Goal: Information Seeking & Learning: Learn about a topic

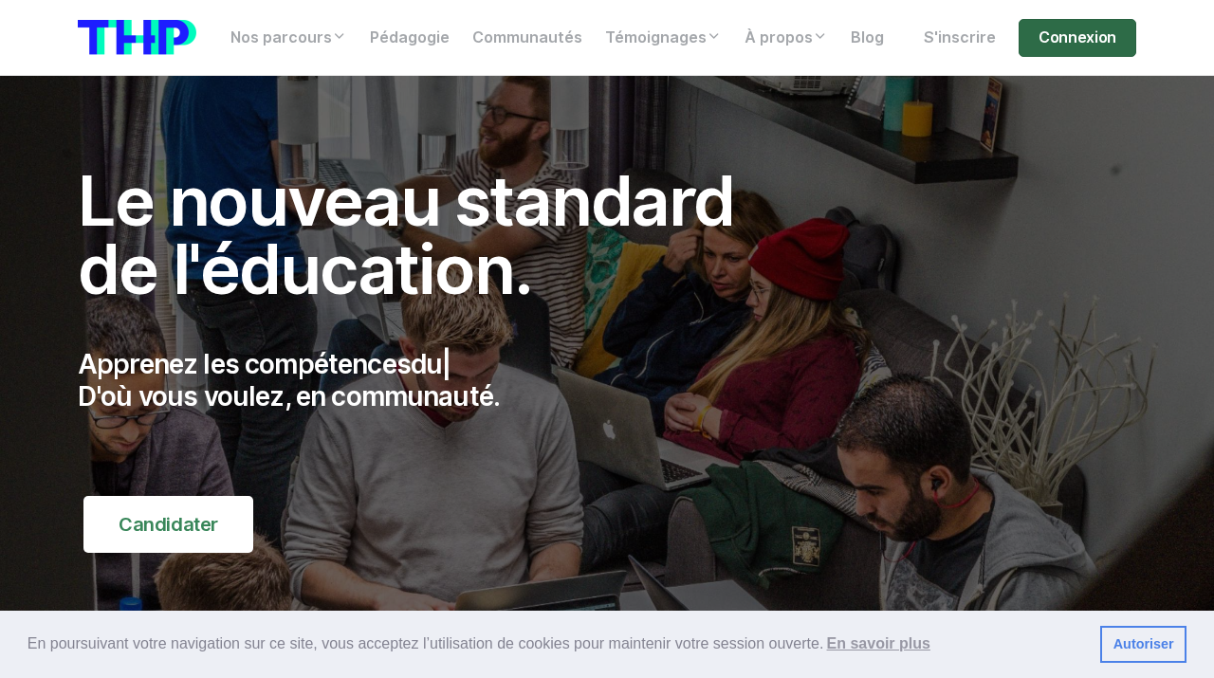
click at [1059, 45] on link "Connexion" at bounding box center [1078, 38] width 118 height 38
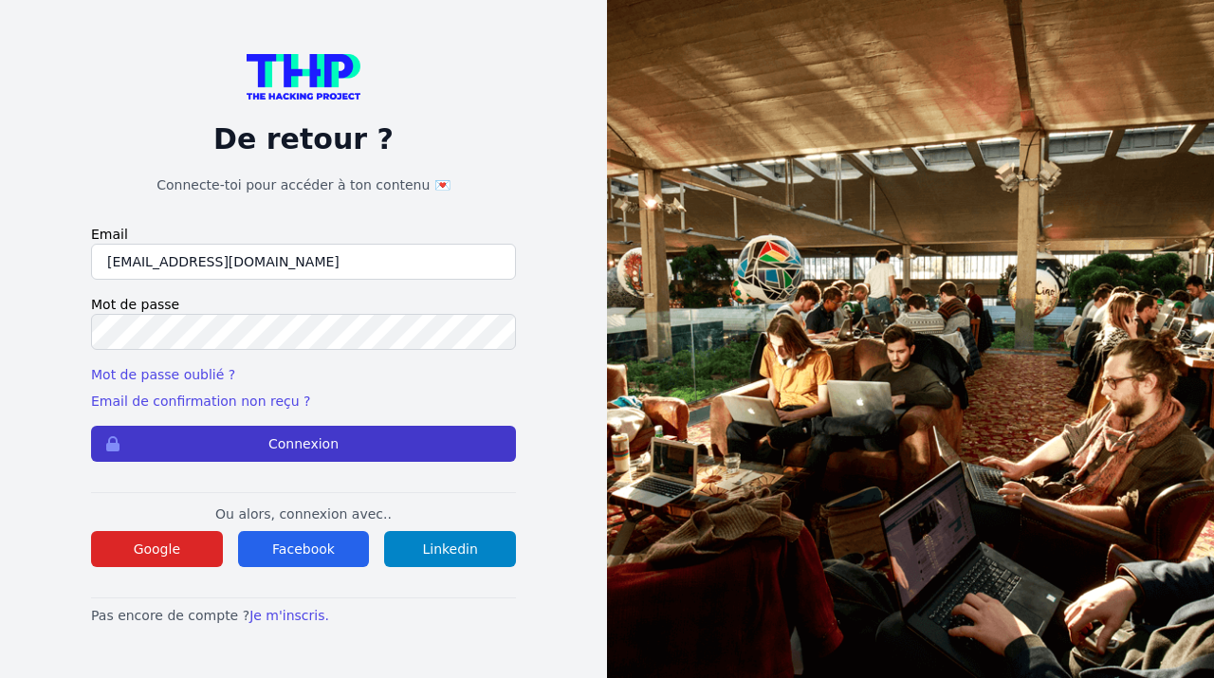
type input "[EMAIL_ADDRESS][DOMAIN_NAME]"
click at [211, 439] on button "Connexion" at bounding box center [303, 444] width 425 height 36
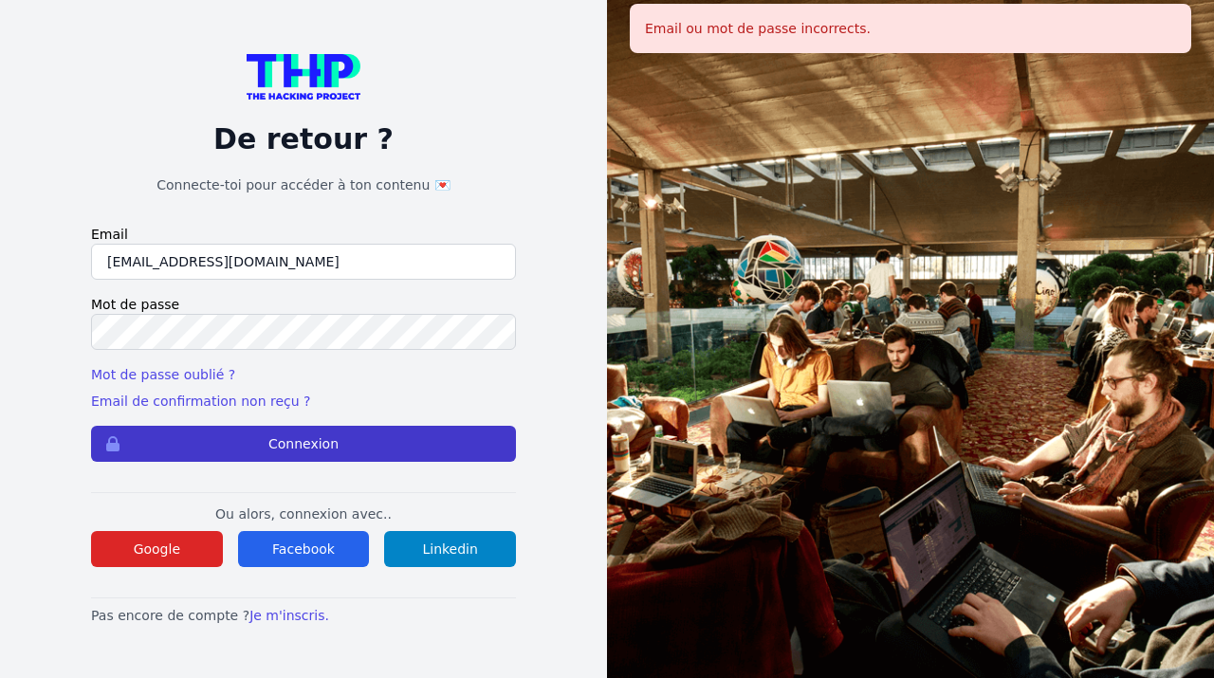
click at [262, 444] on button "Connexion" at bounding box center [303, 444] width 425 height 36
click at [262, 456] on button "Connexion" at bounding box center [303, 444] width 425 height 36
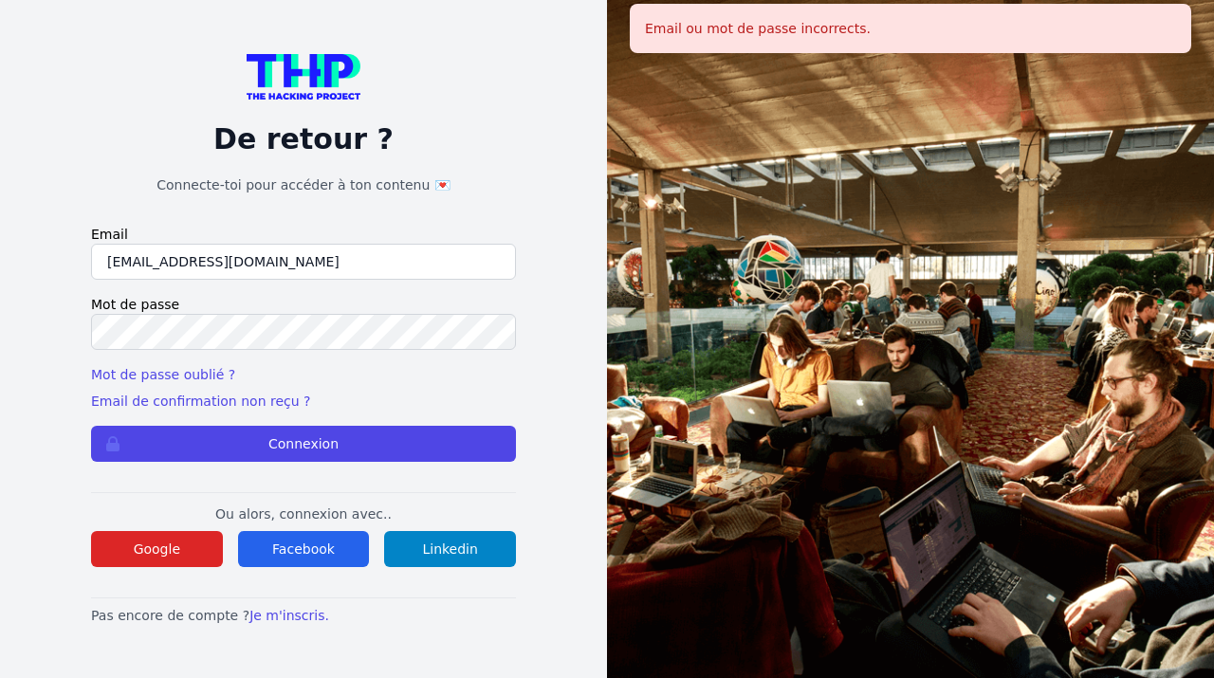
click at [314, 259] on input "kab38@hotmail.fr" at bounding box center [303, 262] width 425 height 36
type input "k"
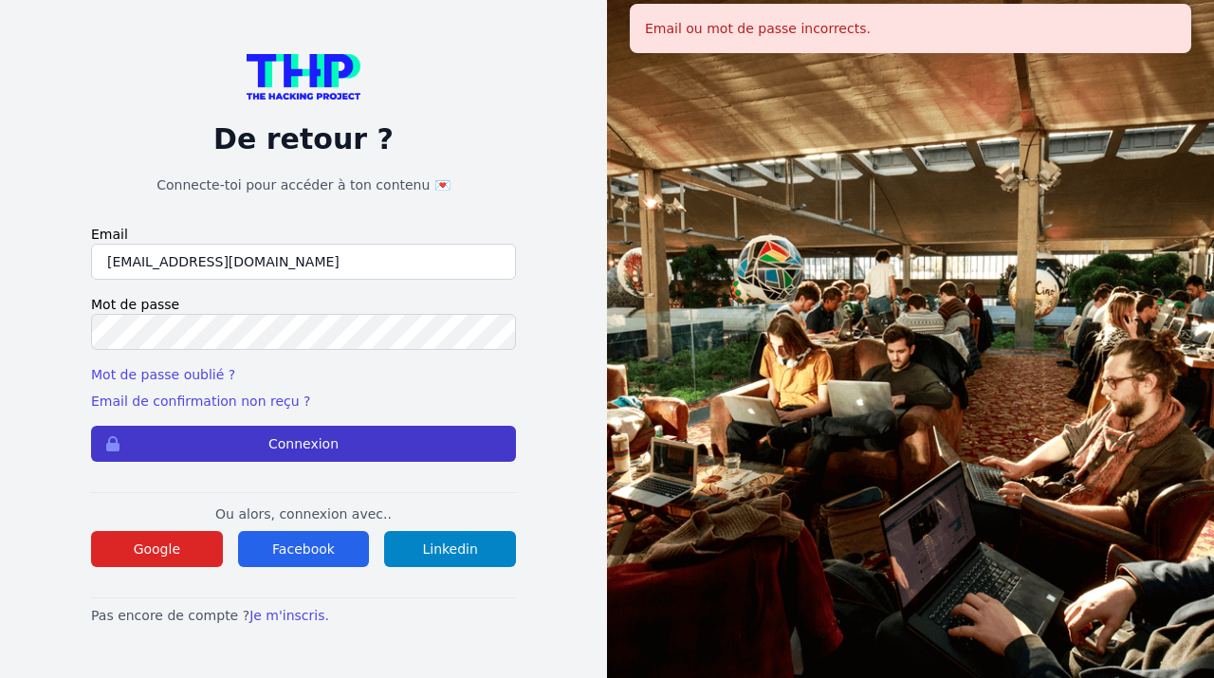
type input "mulezig2014@outlook.fr"
click at [240, 447] on button "Connexion" at bounding box center [303, 444] width 425 height 36
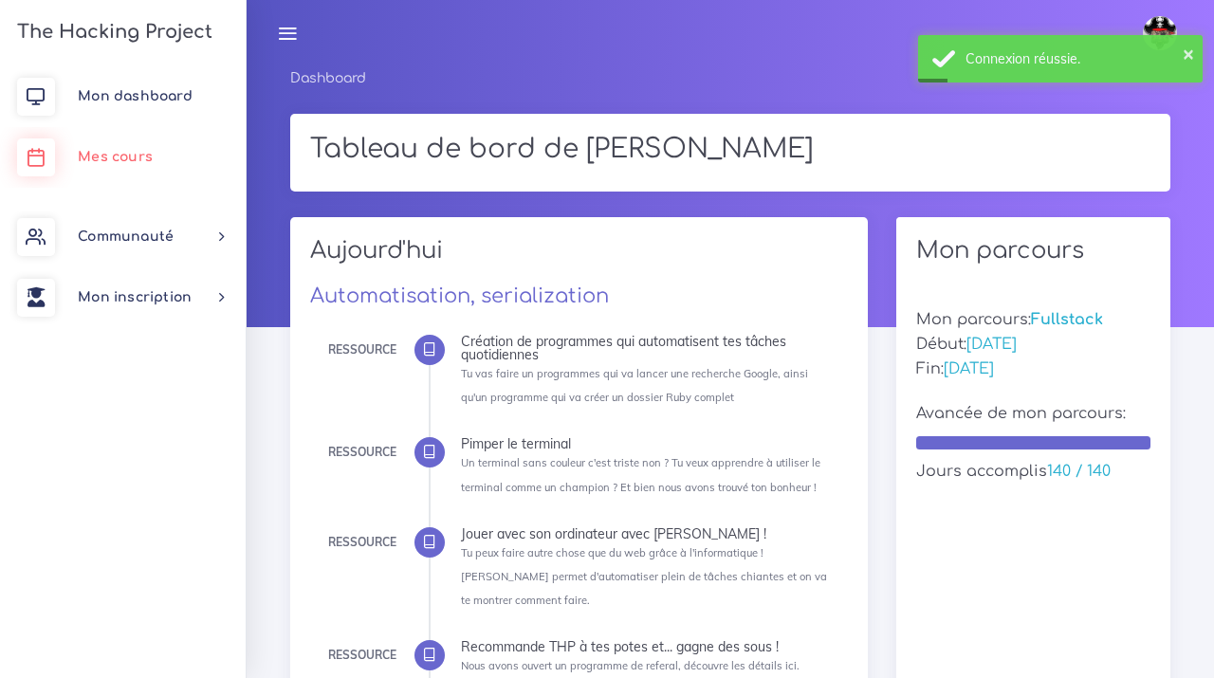
click at [146, 157] on span "Mes cours" at bounding box center [115, 157] width 75 height 14
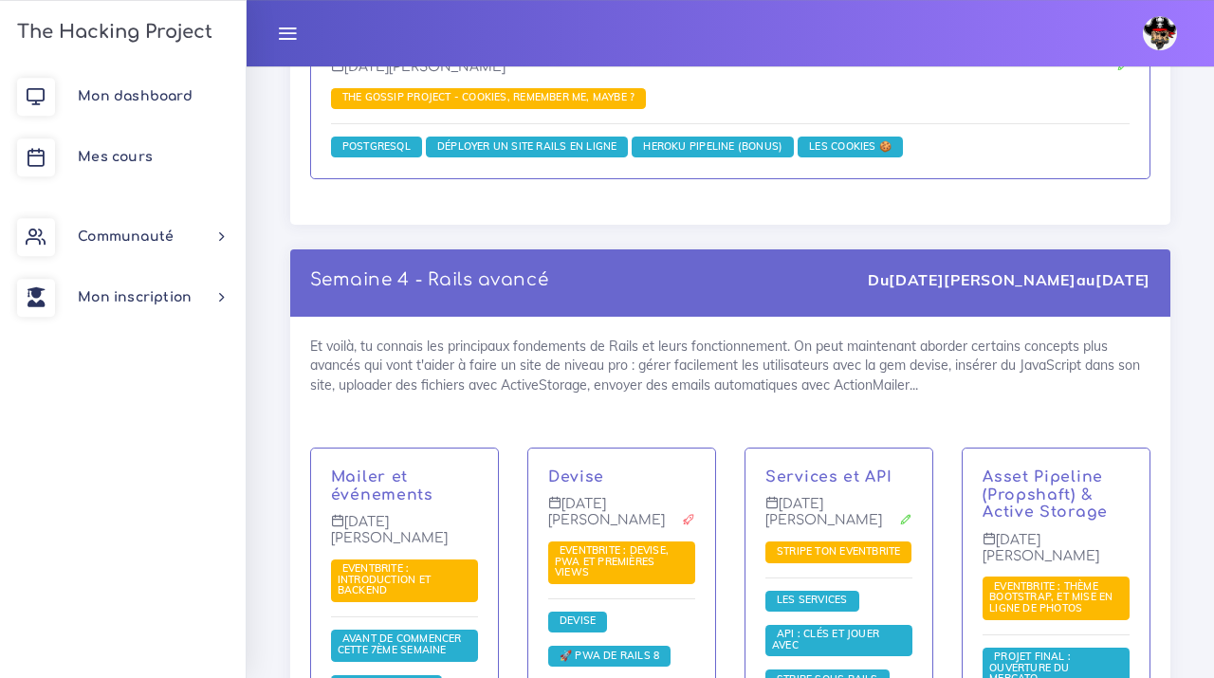
scroll to position [5203, 0]
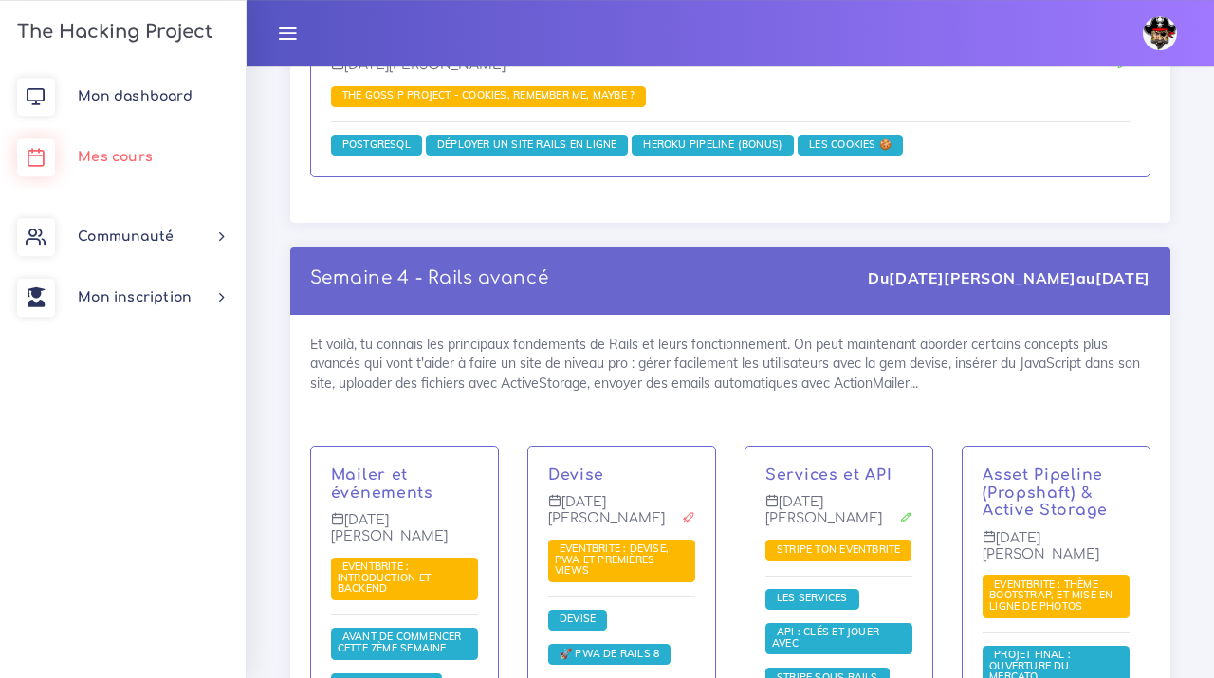
click at [117, 157] on span "Mes cours" at bounding box center [115, 157] width 75 height 14
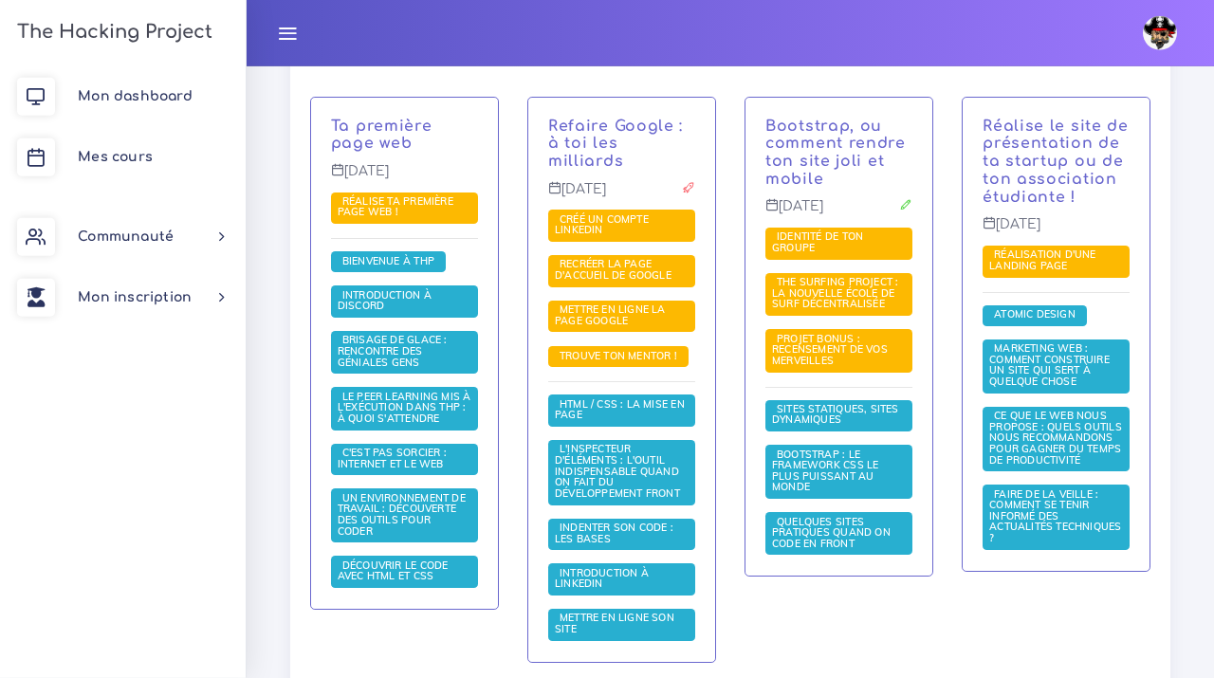
scroll to position [480, 0]
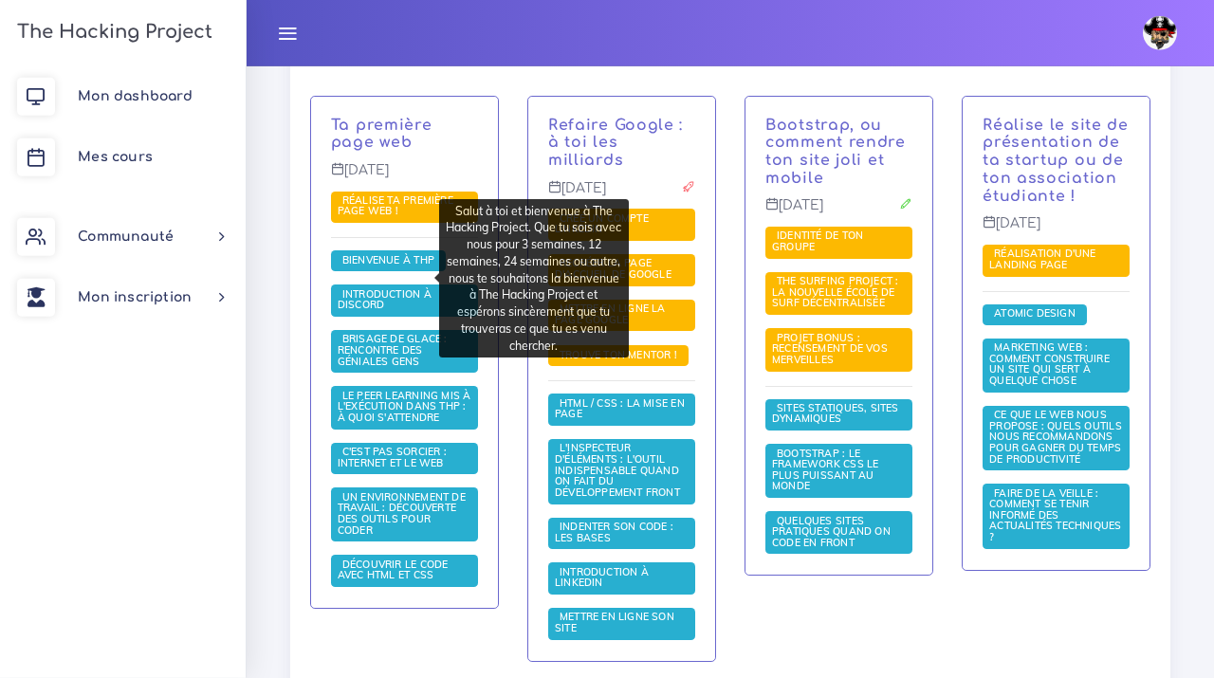
click at [387, 271] on span "Bienvenue à THP" at bounding box center [388, 260] width 115 height 21
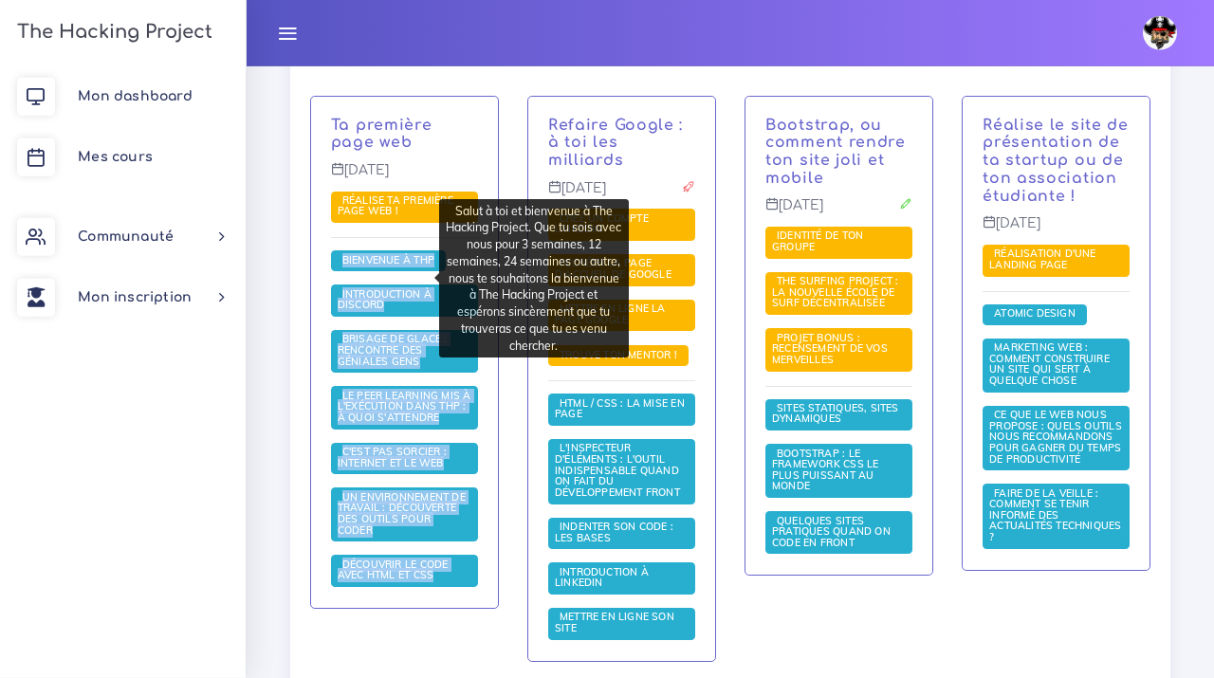
click at [366, 271] on span "Bienvenue à THP" at bounding box center [388, 260] width 115 height 21
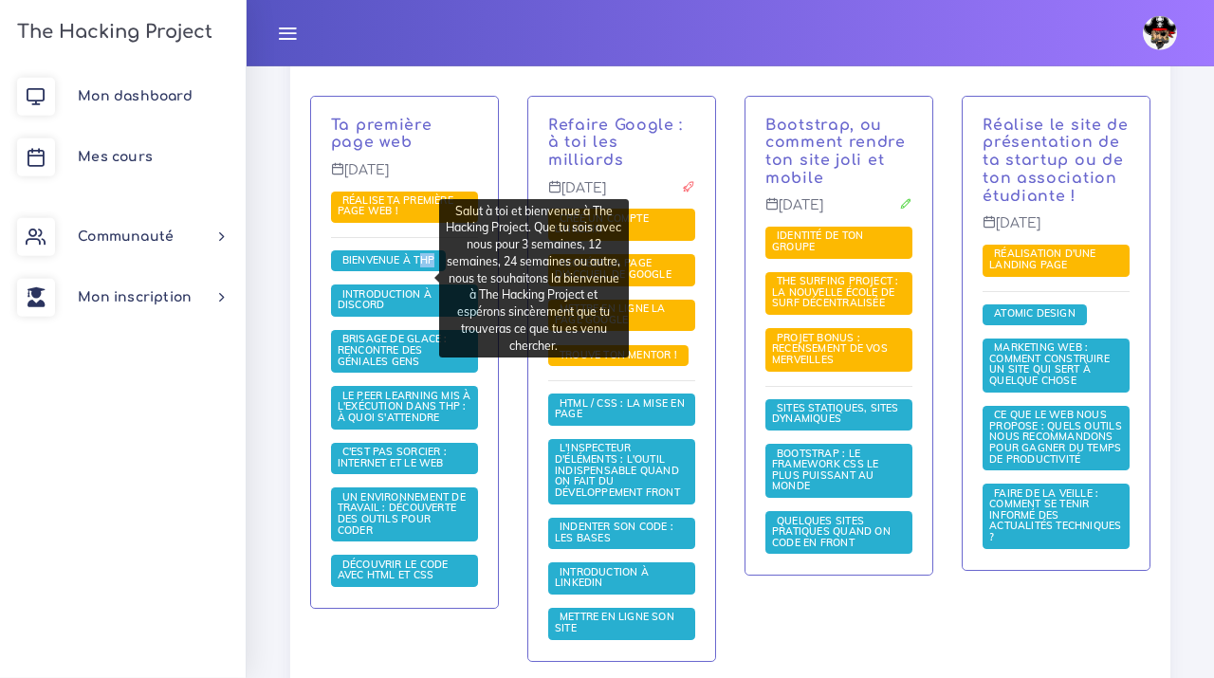
click at [366, 271] on span "Bienvenue à THP" at bounding box center [388, 260] width 115 height 21
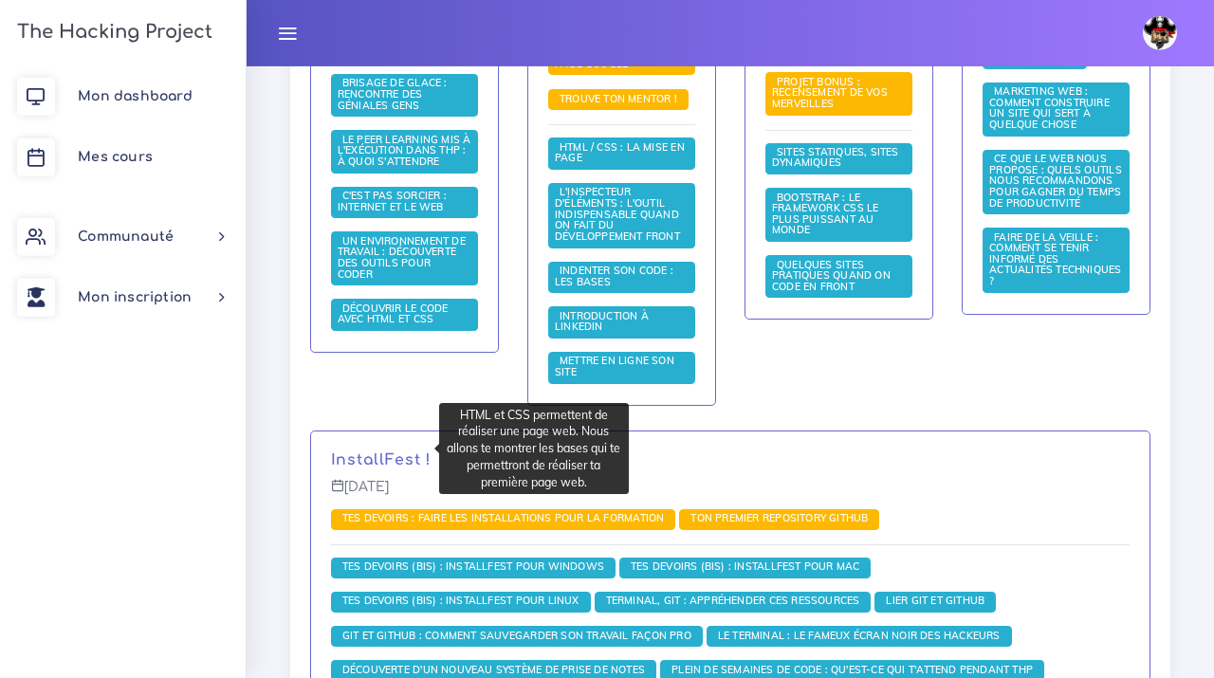
scroll to position [665, 0]
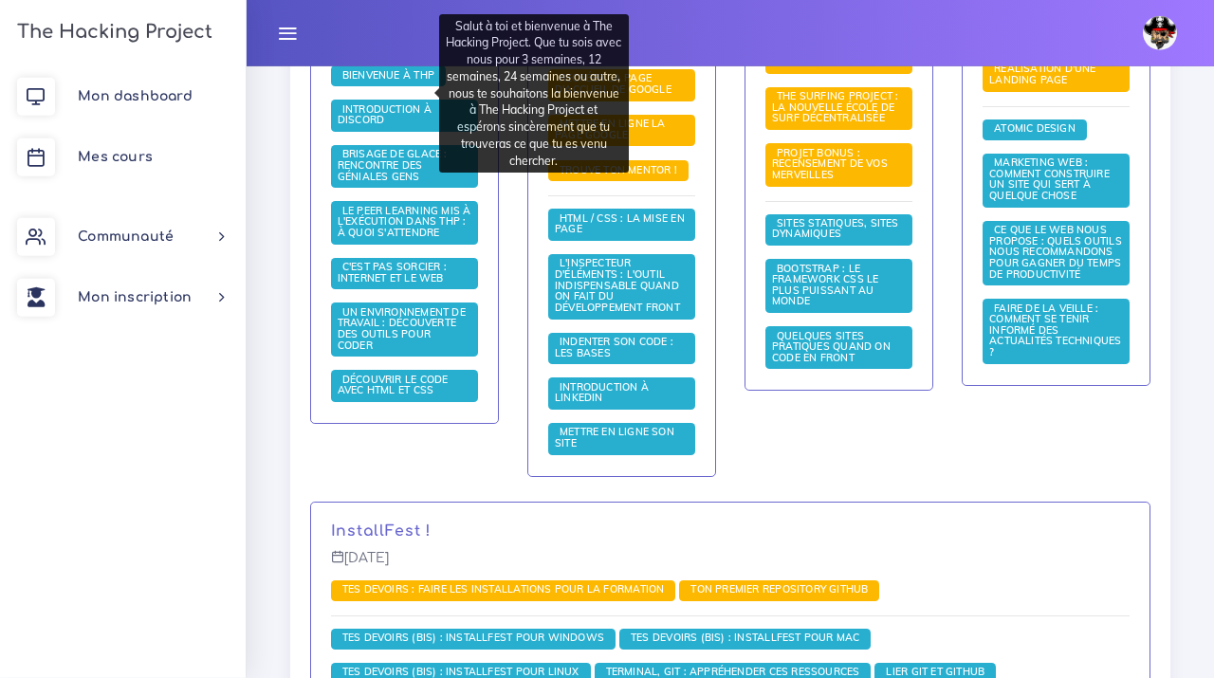
click at [365, 86] on span "Bienvenue à THP" at bounding box center [388, 75] width 115 height 21
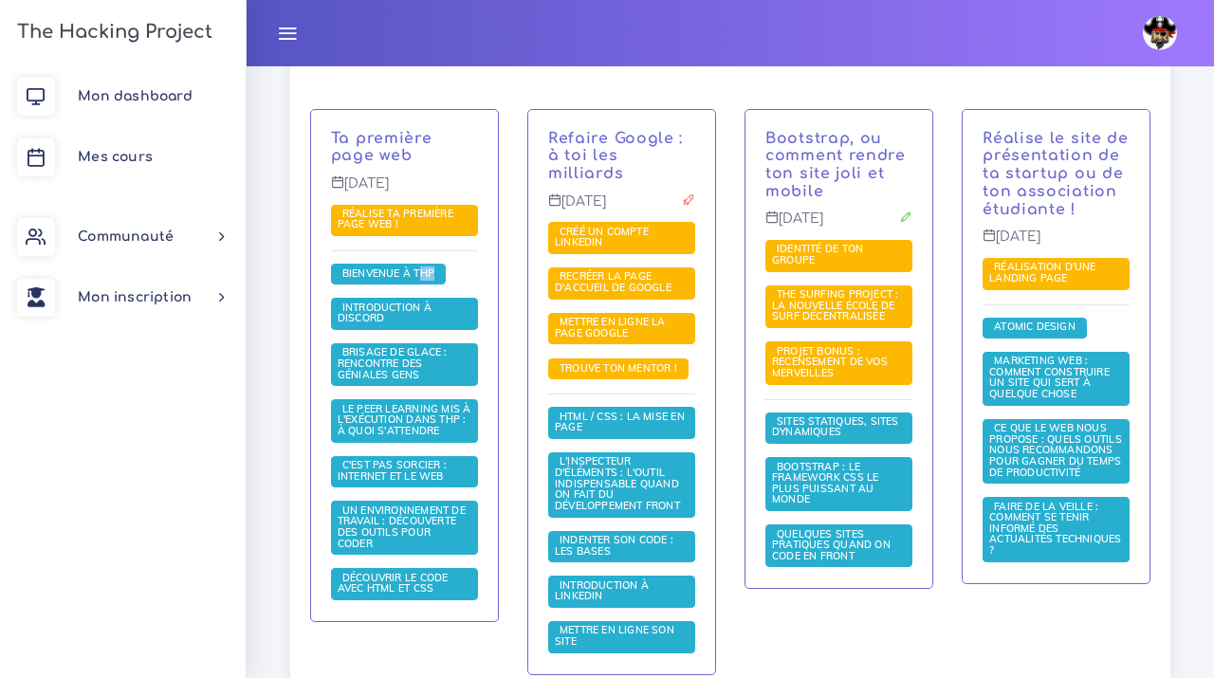
scroll to position [429, 0]
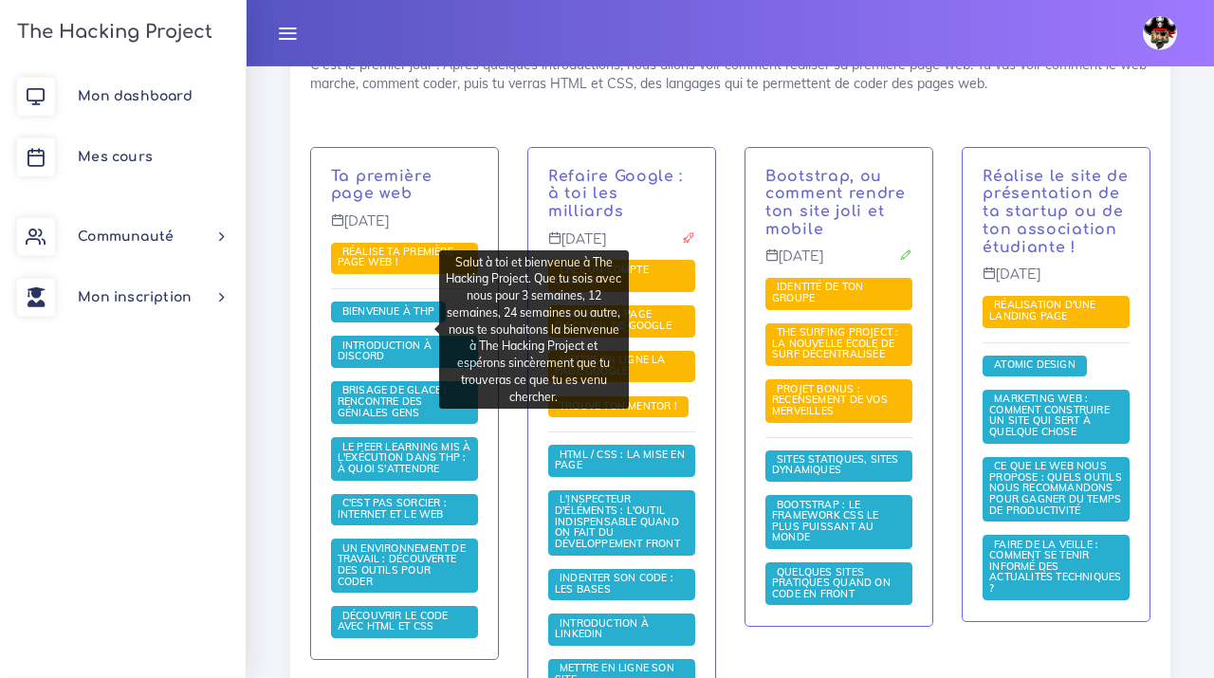
click at [365, 323] on span "Bienvenue à THP" at bounding box center [388, 312] width 115 height 21
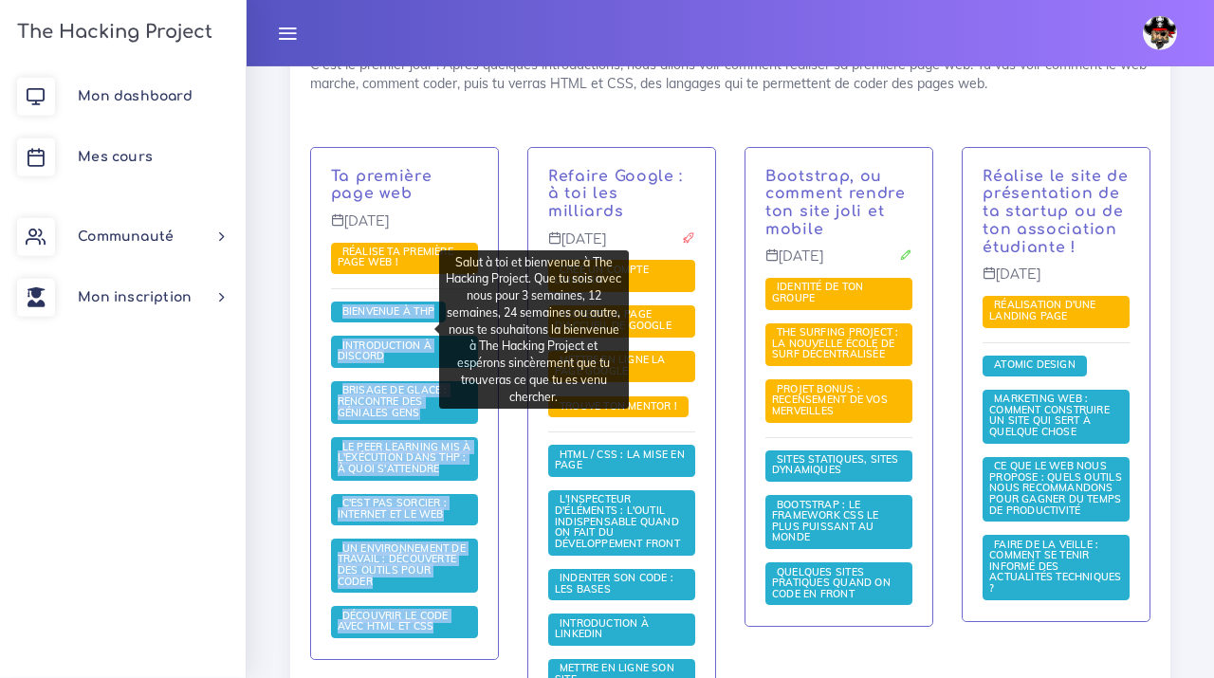
click at [365, 323] on span "Bienvenue à THP" at bounding box center [388, 312] width 115 height 21
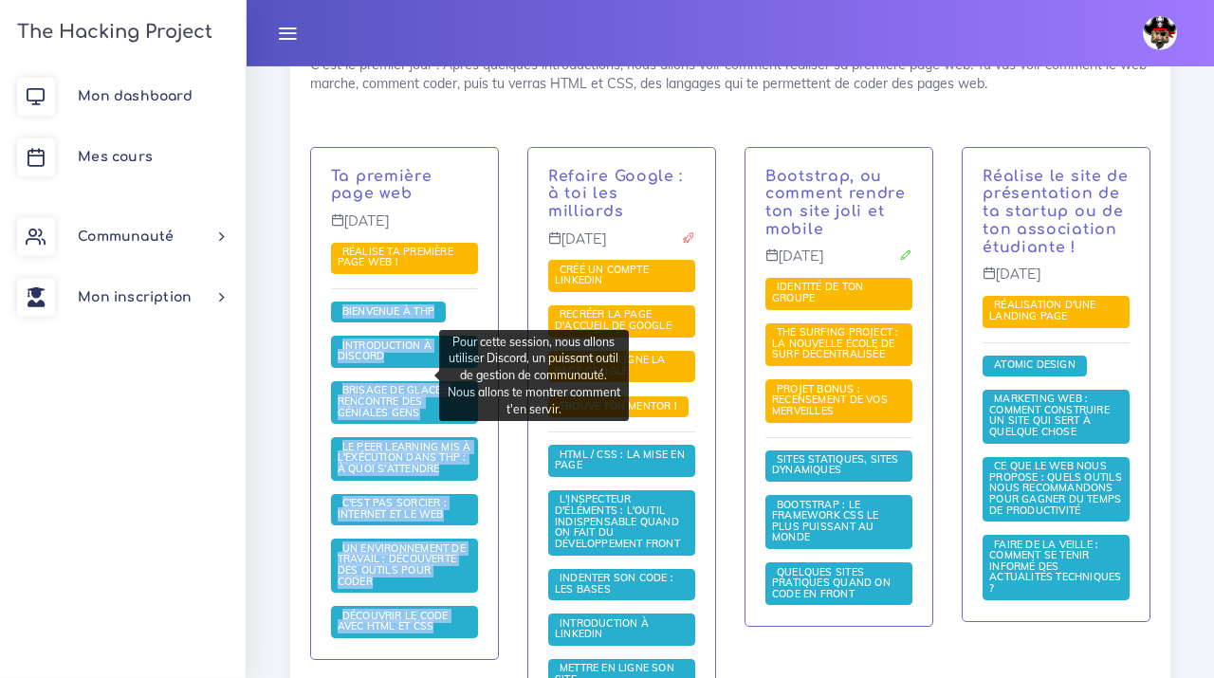
click at [363, 363] on span "Introduction à Discord" at bounding box center [385, 351] width 94 height 25
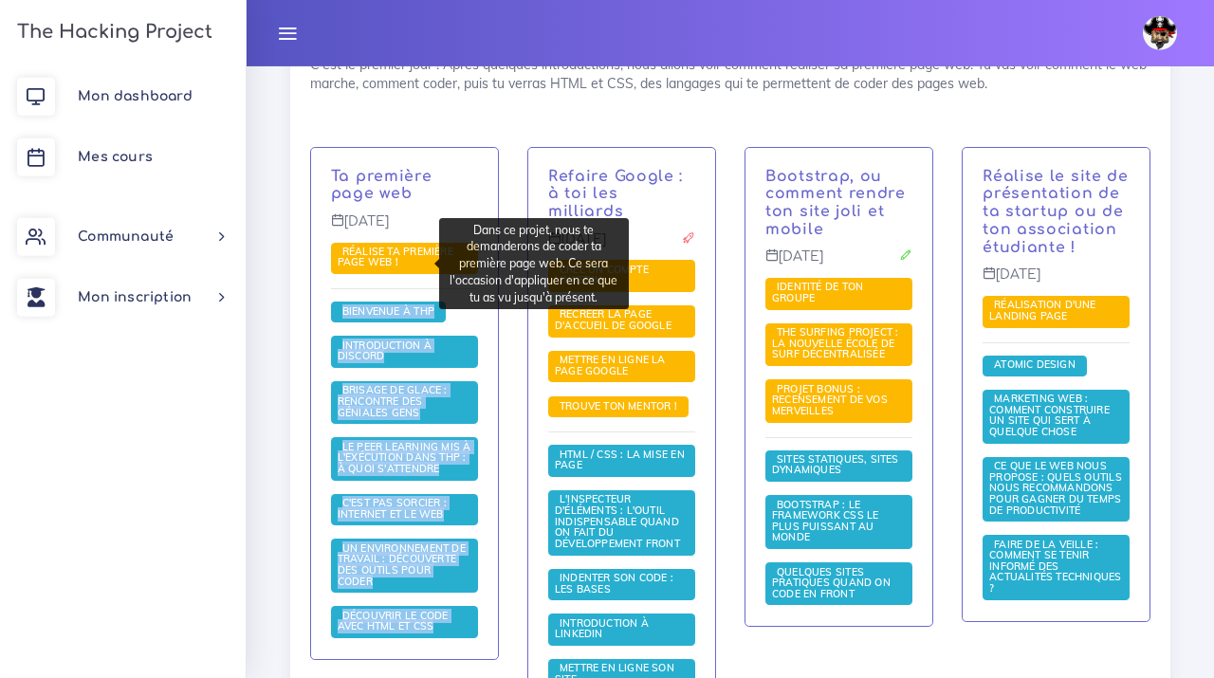
click at [369, 266] on span "Réalise ta première page web !" at bounding box center [396, 257] width 116 height 25
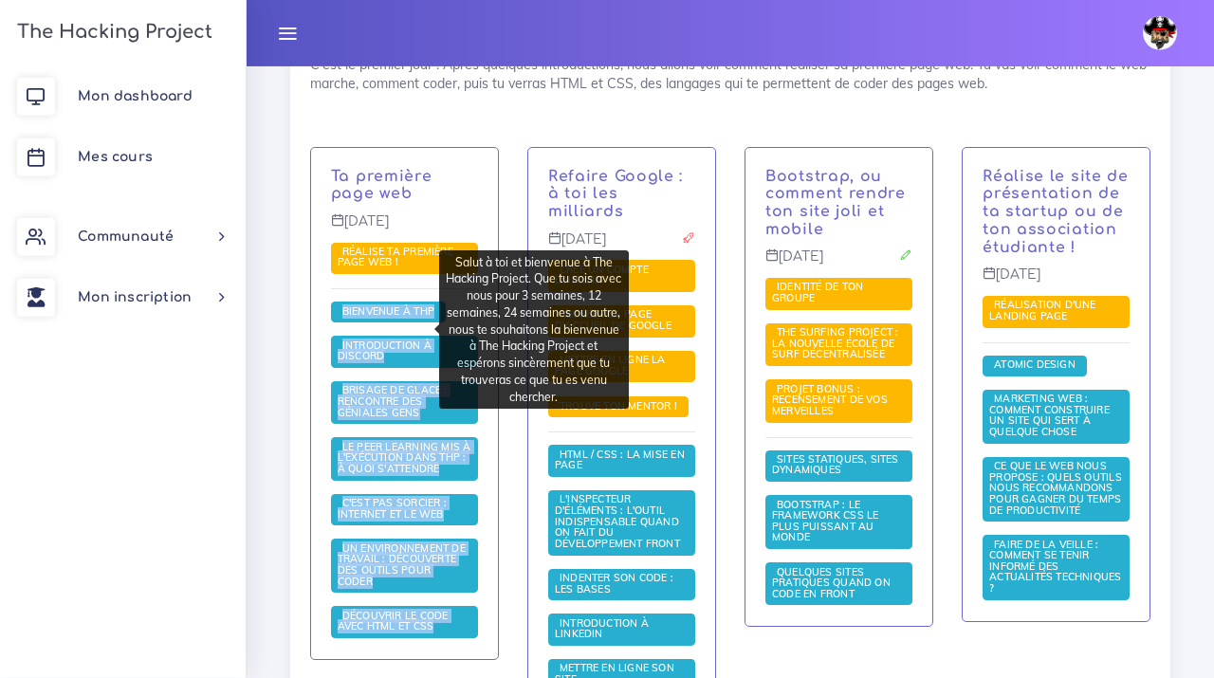
click at [357, 318] on span "Bienvenue à THP" at bounding box center [388, 310] width 101 height 13
click at [365, 318] on span "Bienvenue à THP" at bounding box center [388, 310] width 101 height 13
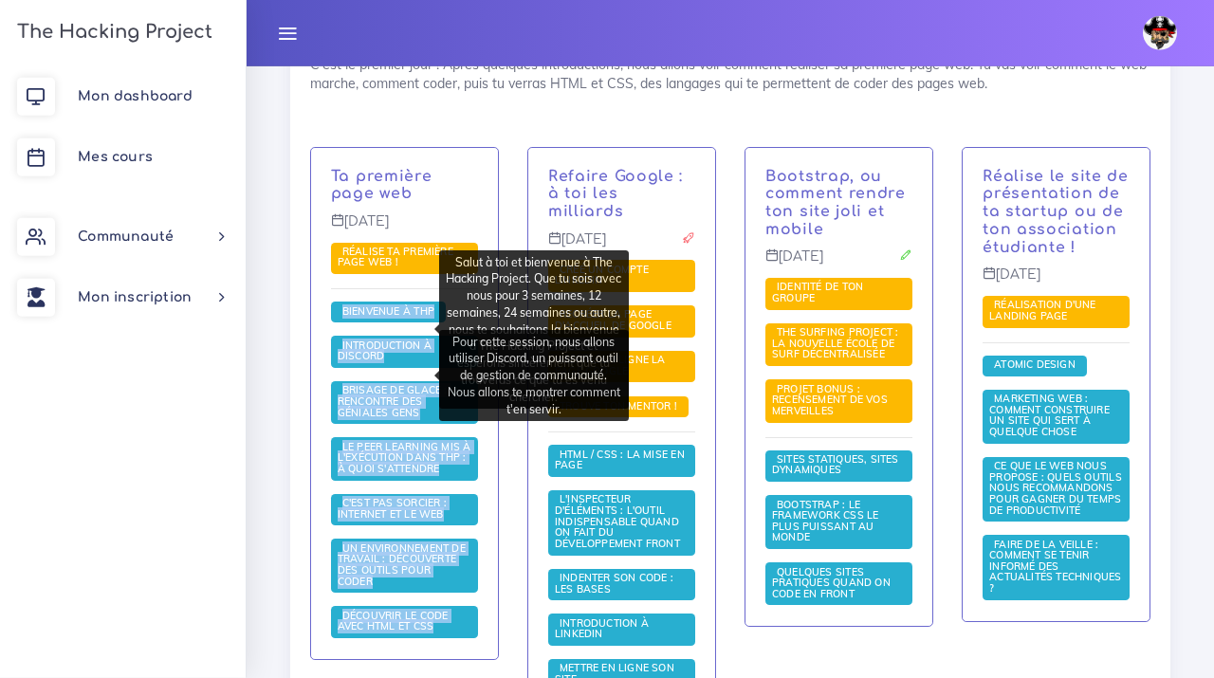
click at [372, 363] on span "Introduction à Discord" at bounding box center [385, 351] width 94 height 25
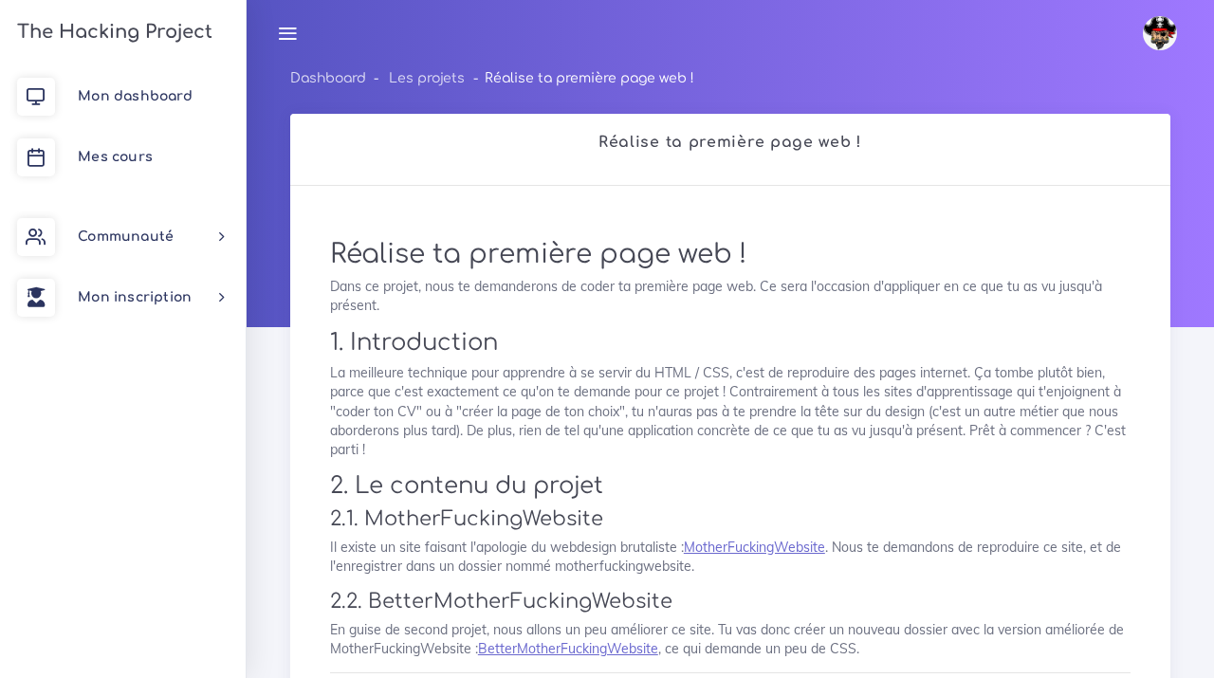
click at [25, 23] on h3 "The Hacking Project" at bounding box center [111, 32] width 201 height 21
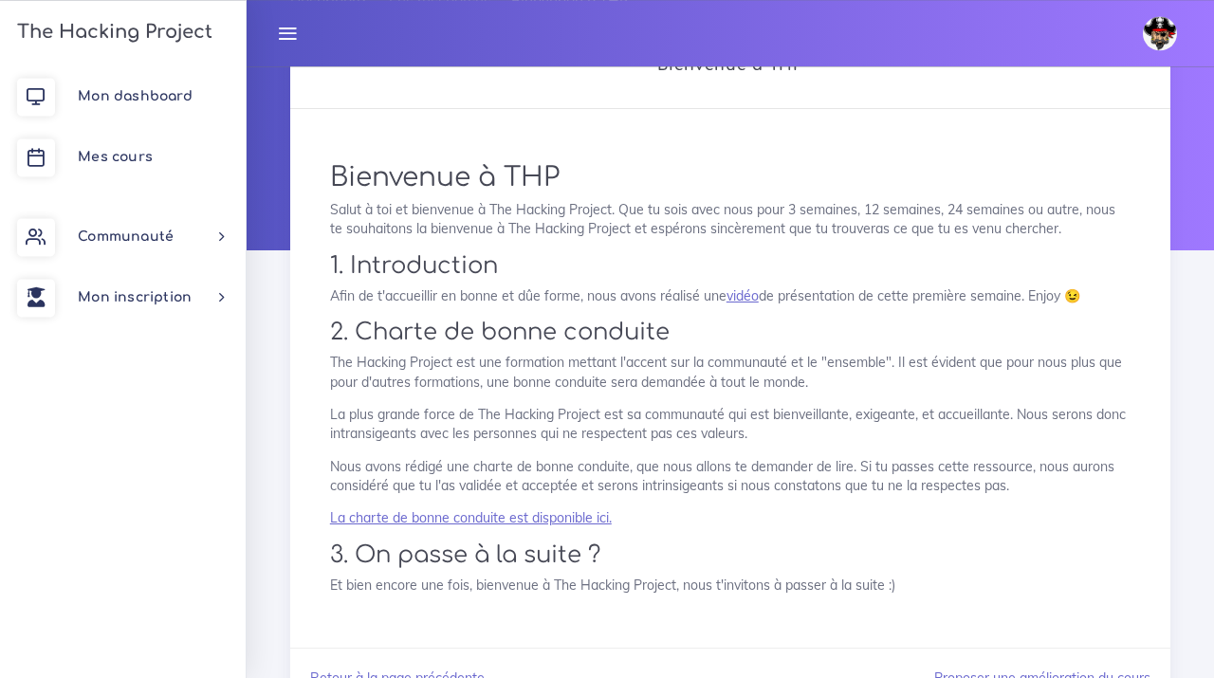
scroll to position [160, 0]
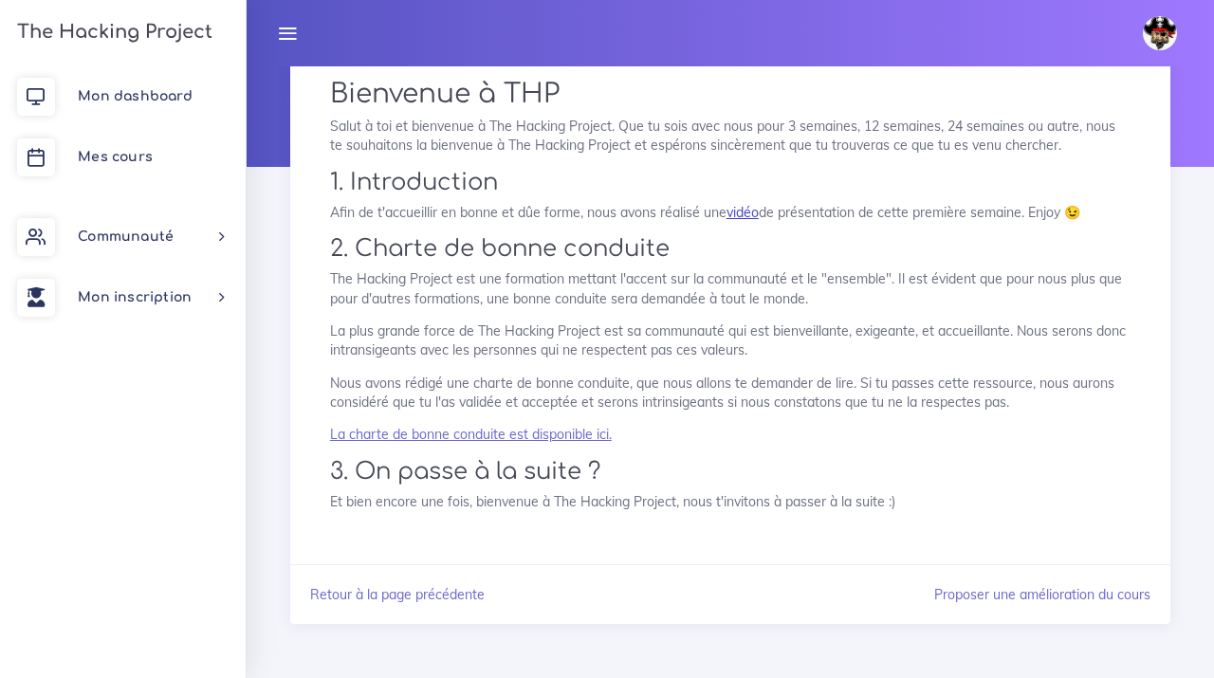
click at [749, 219] on link "vidéo" at bounding box center [743, 212] width 32 height 17
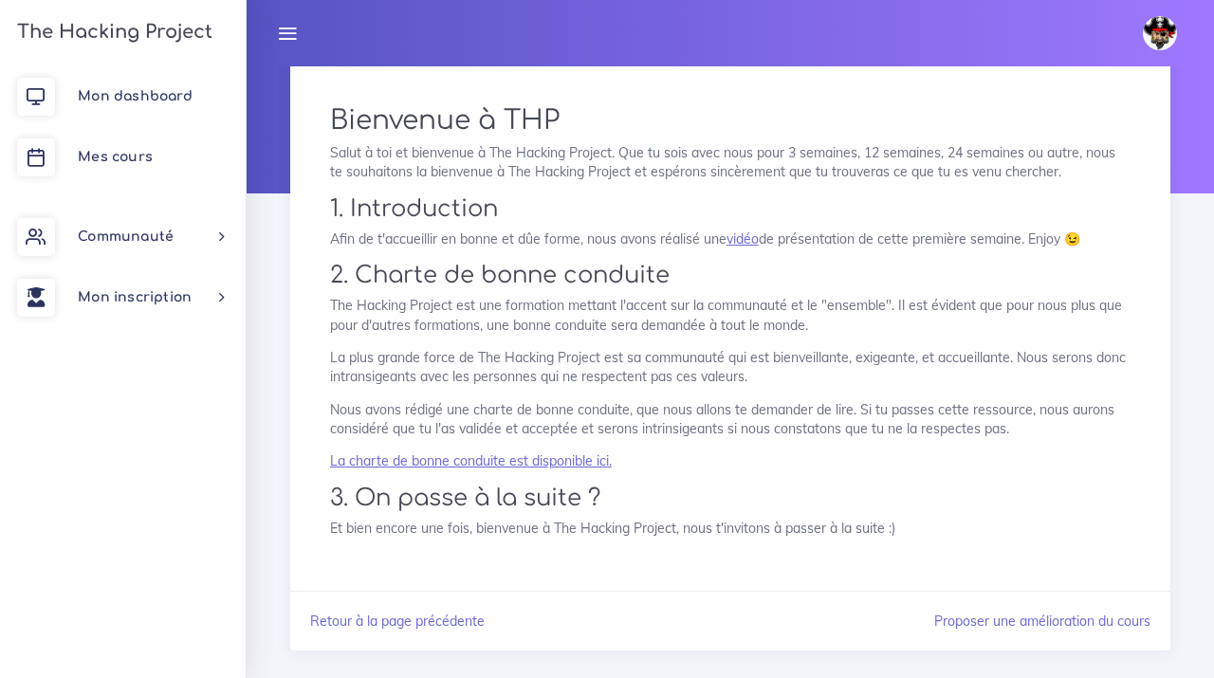
scroll to position [160, 0]
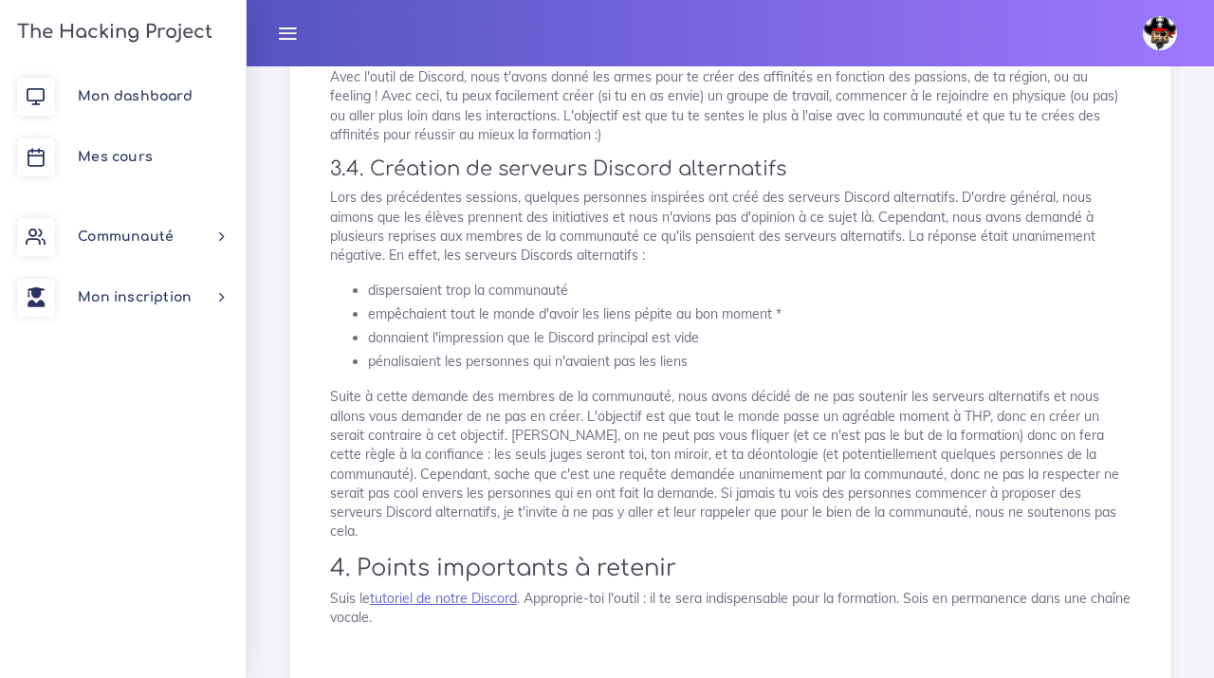
scroll to position [1845, 0]
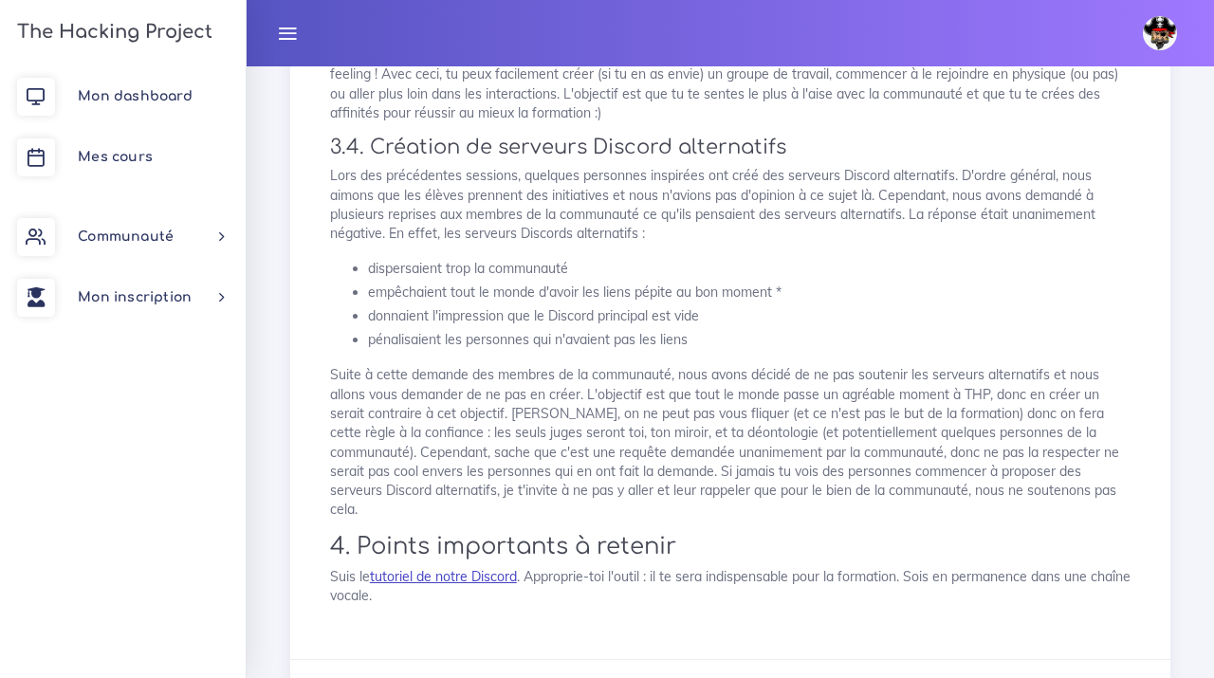
click at [470, 568] on link "tutoriel de notre Discord" at bounding box center [443, 576] width 147 height 17
